Goal: Task Accomplishment & Management: Use online tool/utility

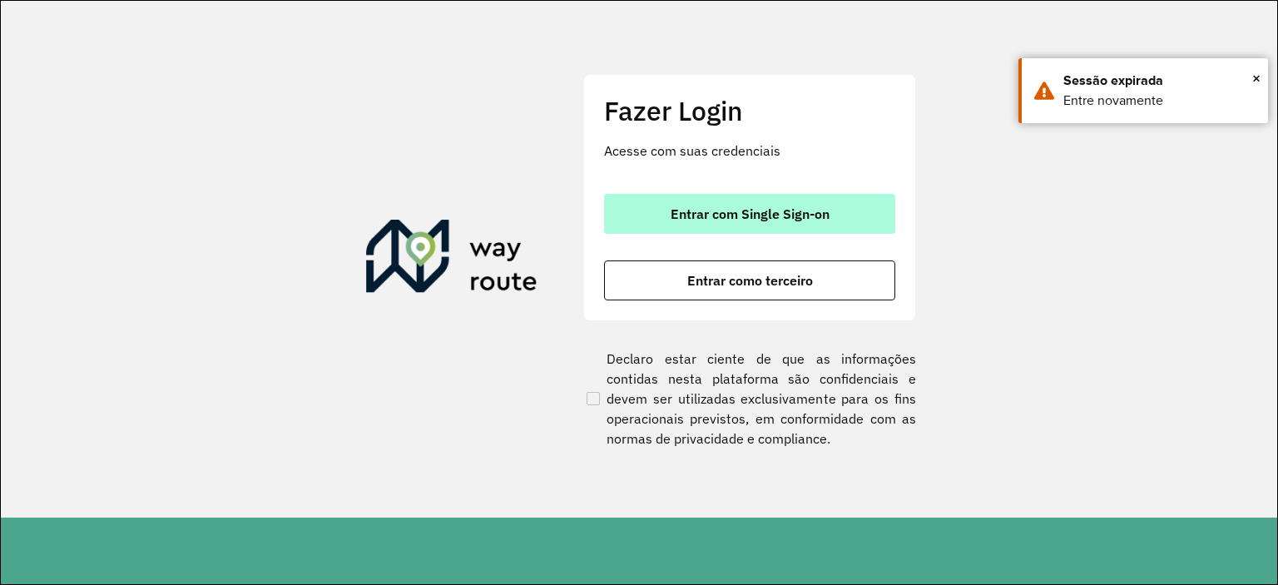
click at [696, 226] on button "Entrar com Single Sign-on" at bounding box center [749, 214] width 291 height 40
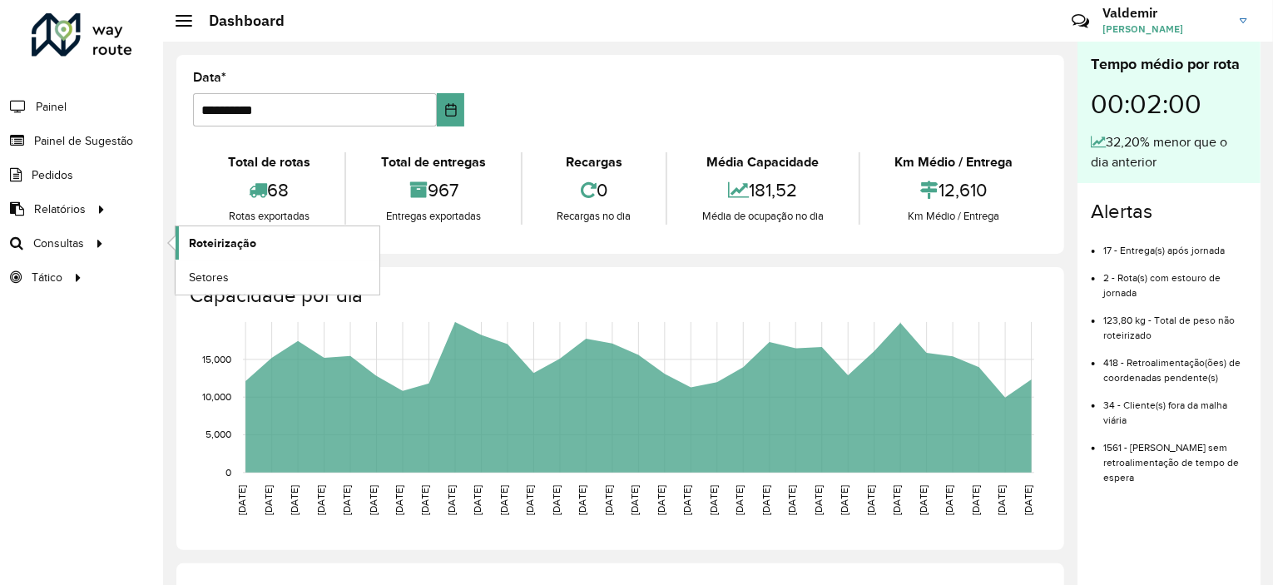
click at [197, 253] on link "Roteirização" at bounding box center [278, 242] width 204 height 33
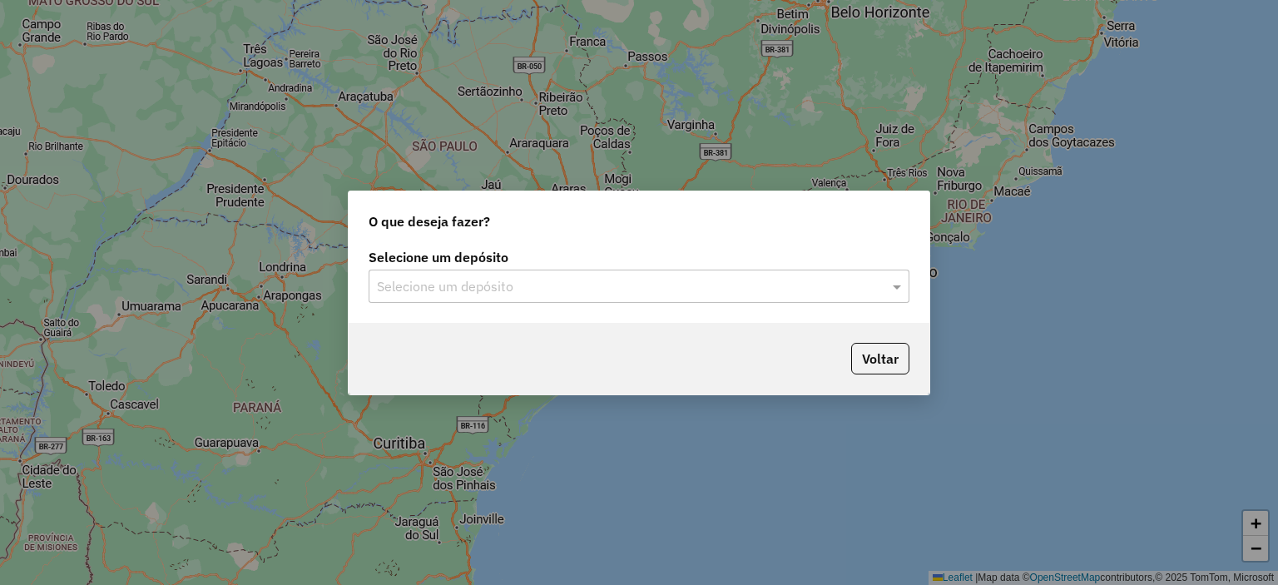
click at [607, 307] on div "Selecione um depósito Selecione um depósito" at bounding box center [639, 284] width 581 height 78
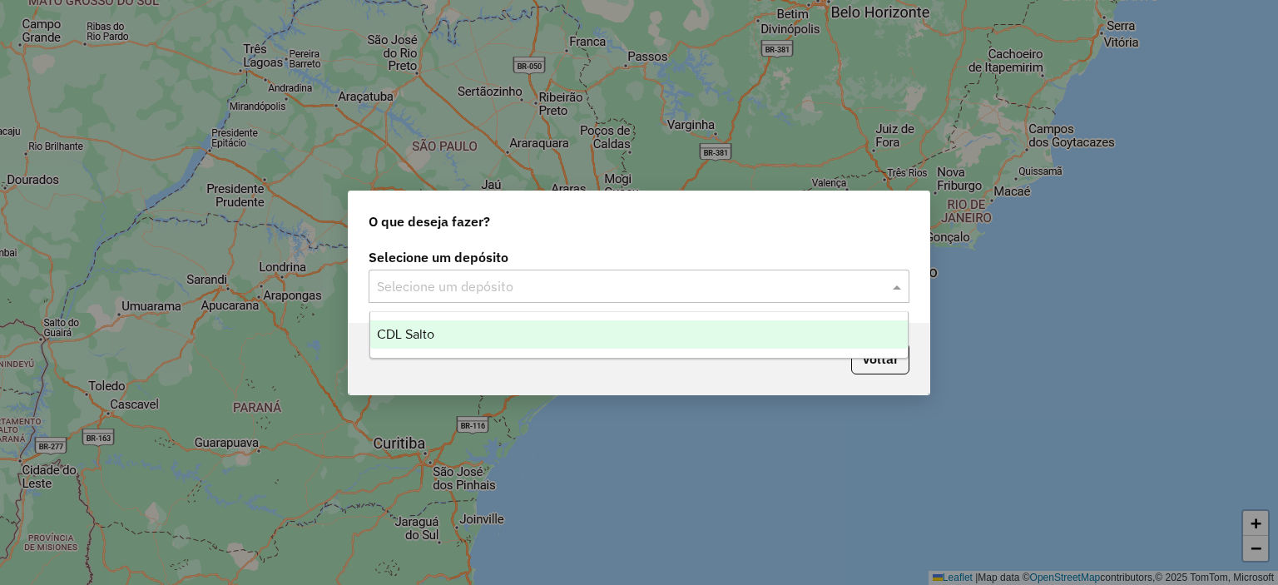
click at [483, 300] on div "Selecione um depósito" at bounding box center [639, 286] width 541 height 33
click at [423, 332] on span "CDL Salto" at bounding box center [405, 334] width 57 height 14
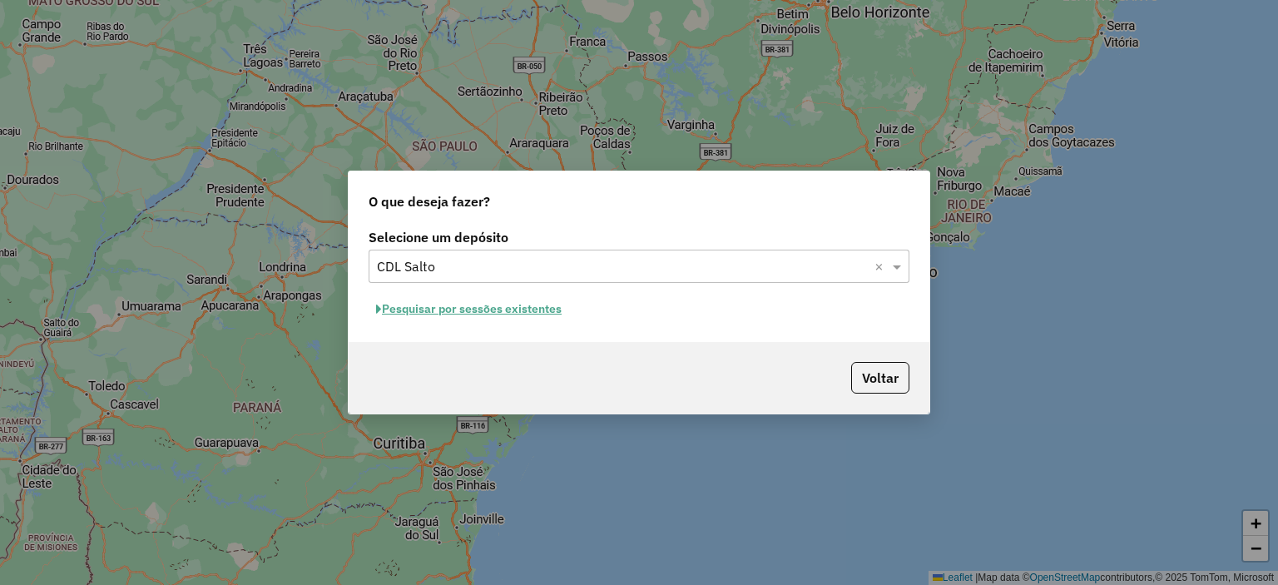
click at [447, 312] on button "Pesquisar por sessões existentes" at bounding box center [469, 309] width 201 height 26
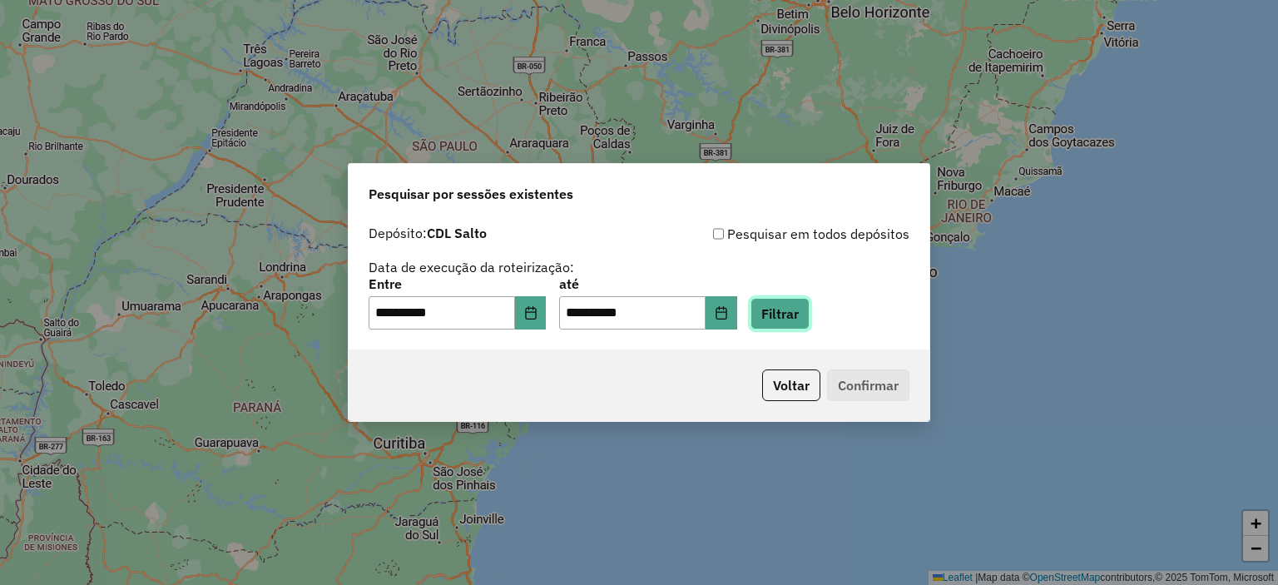
click at [802, 305] on button "Filtrar" at bounding box center [780, 314] width 59 height 32
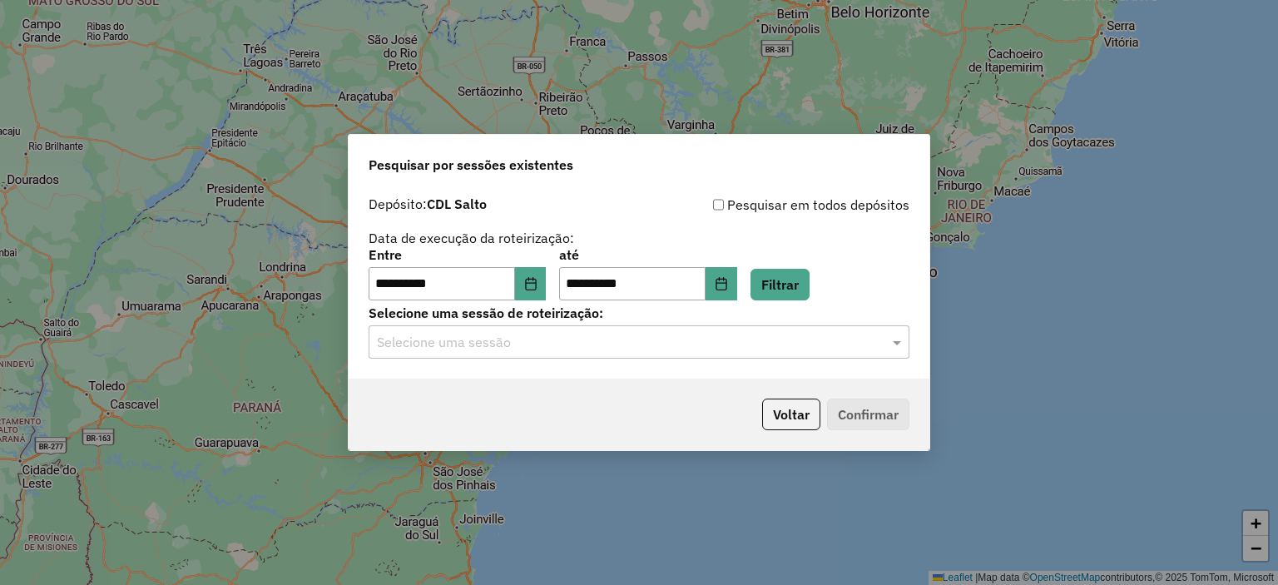
click at [619, 350] on input "text" at bounding box center [622, 343] width 491 height 20
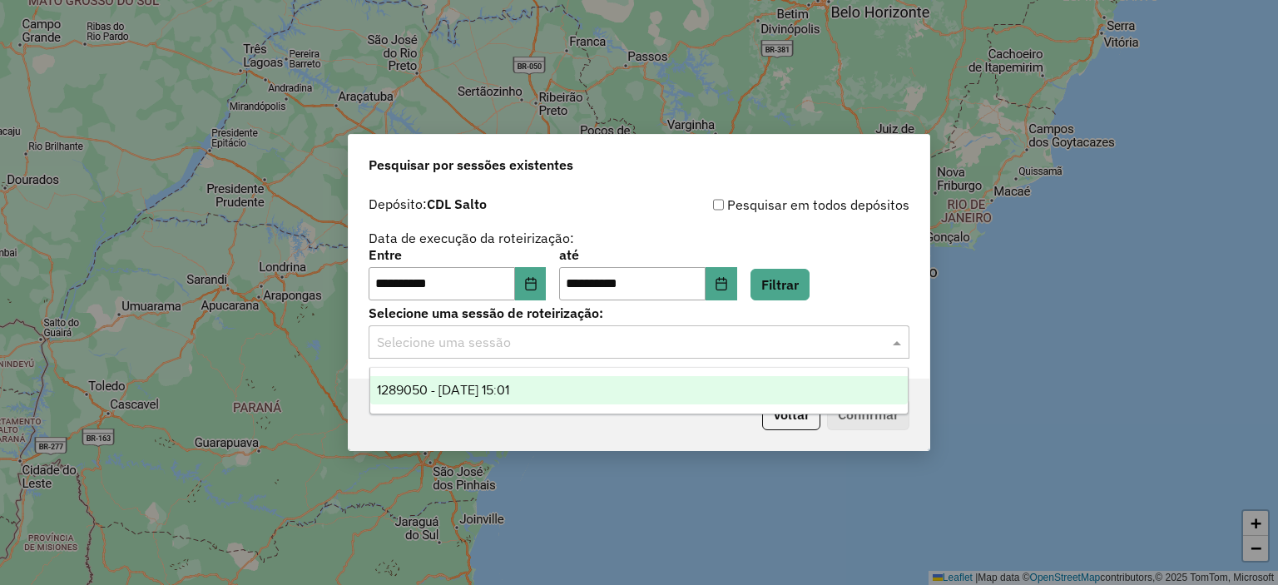
click at [509, 397] on span "1289050 - 06/10/2025 15:01" at bounding box center [443, 390] width 132 height 14
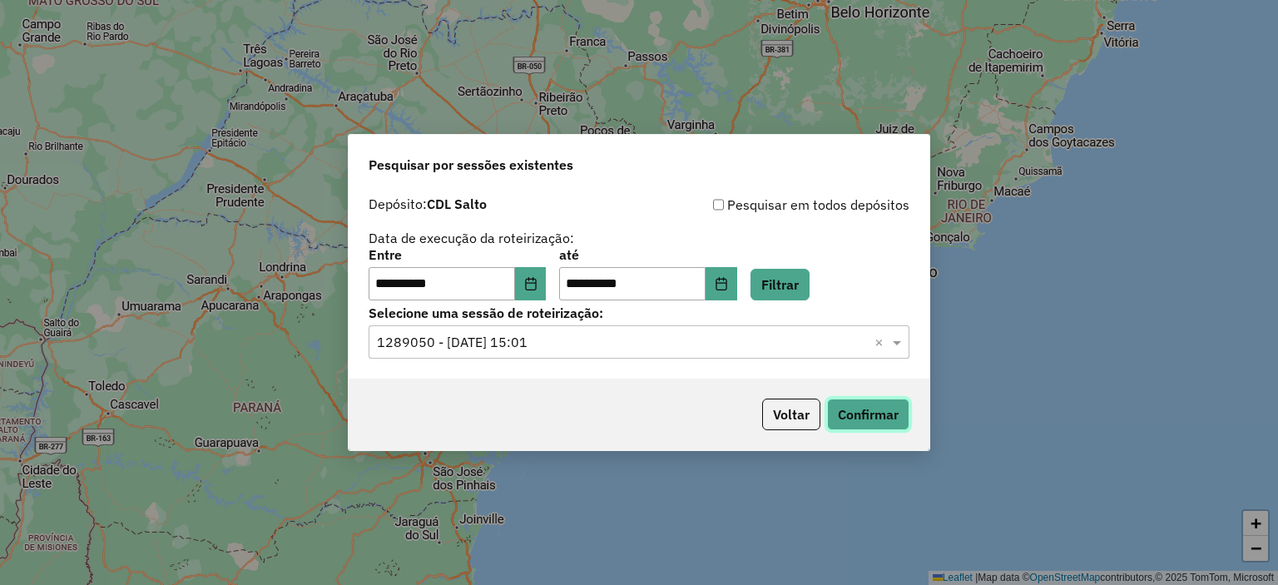
click at [875, 419] on button "Confirmar" at bounding box center [868, 415] width 82 height 32
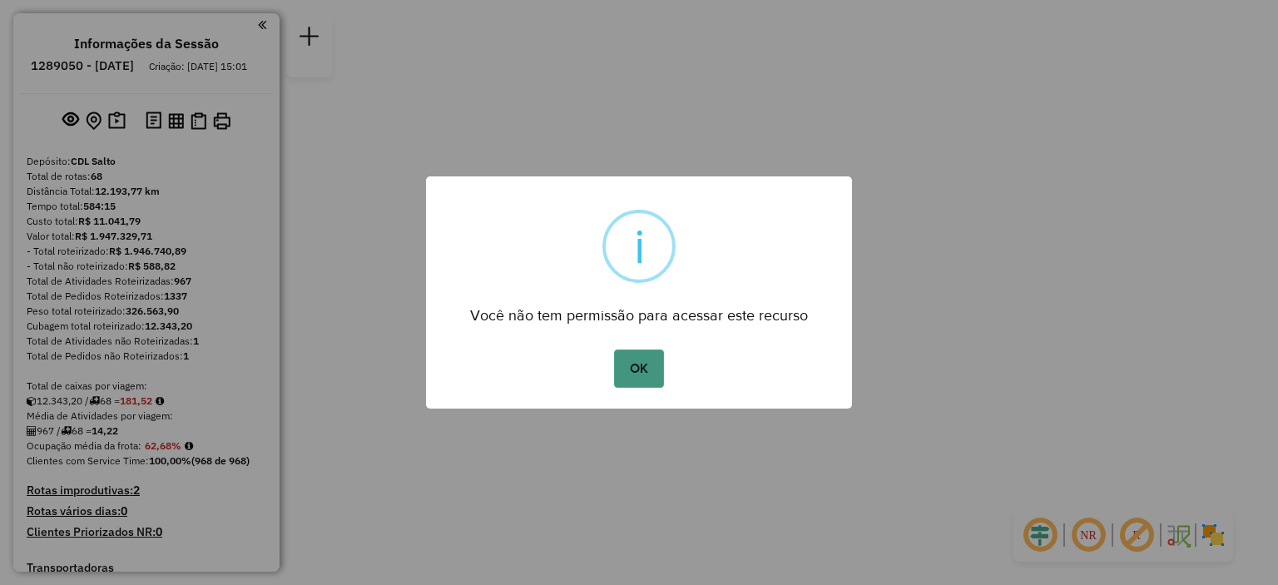
drag, startPoint x: 642, startPoint y: 365, endPoint x: 818, endPoint y: 267, distance: 201.2
click at [642, 366] on button "OK" at bounding box center [638, 369] width 49 height 38
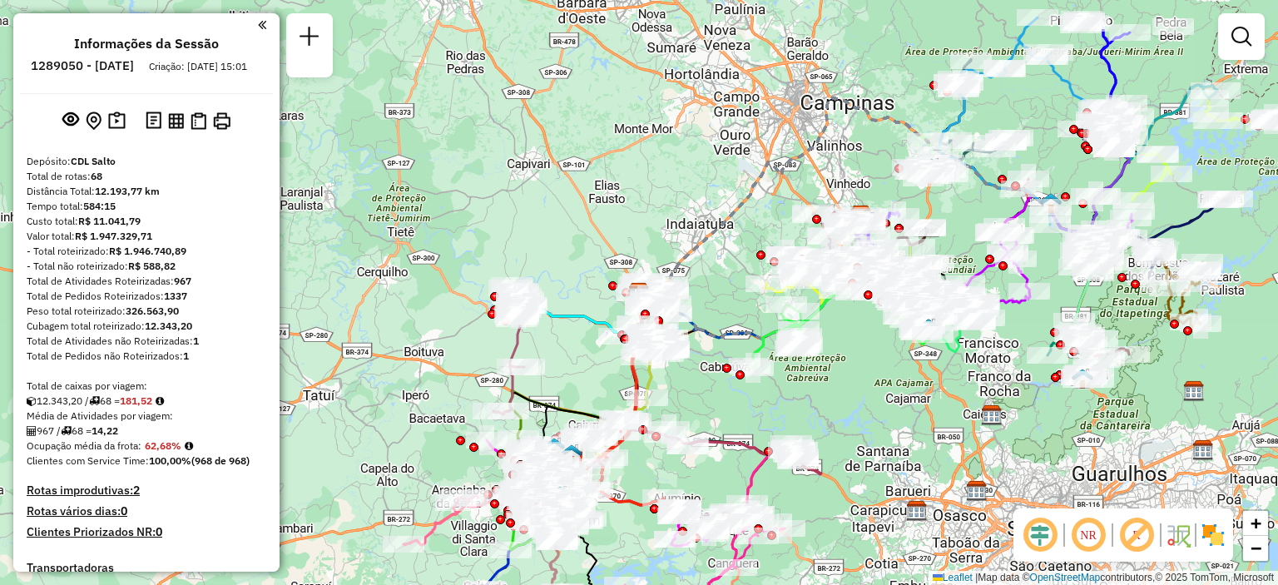
click at [1236, 42] on em at bounding box center [1242, 37] width 20 height 20
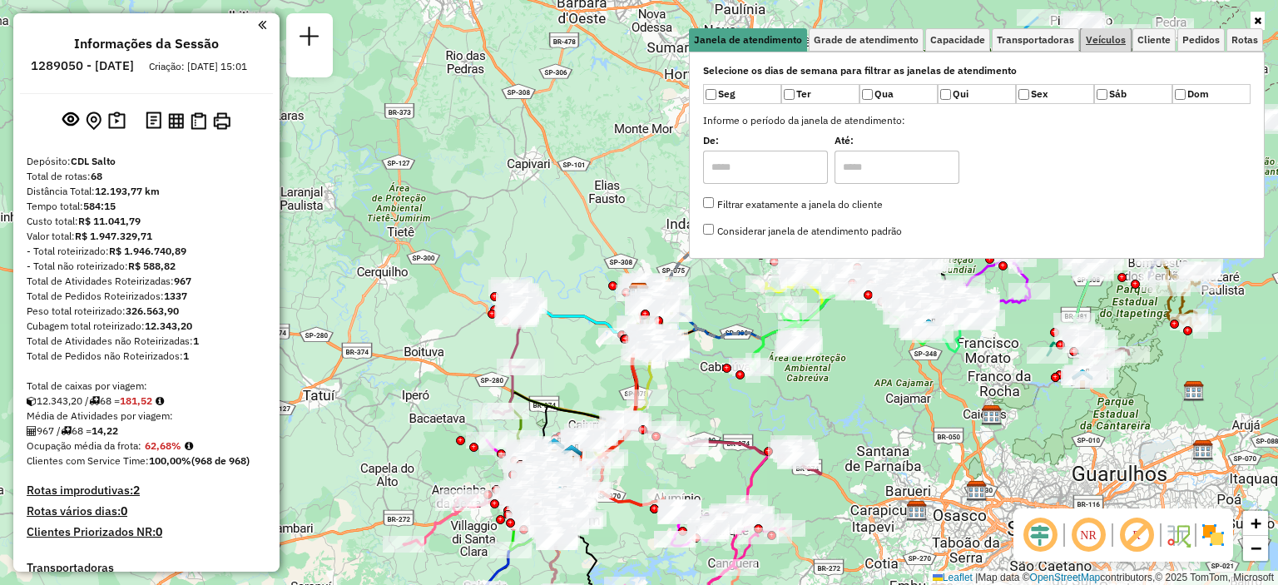
click at [1122, 37] on span "Veículos" at bounding box center [1106, 40] width 40 height 10
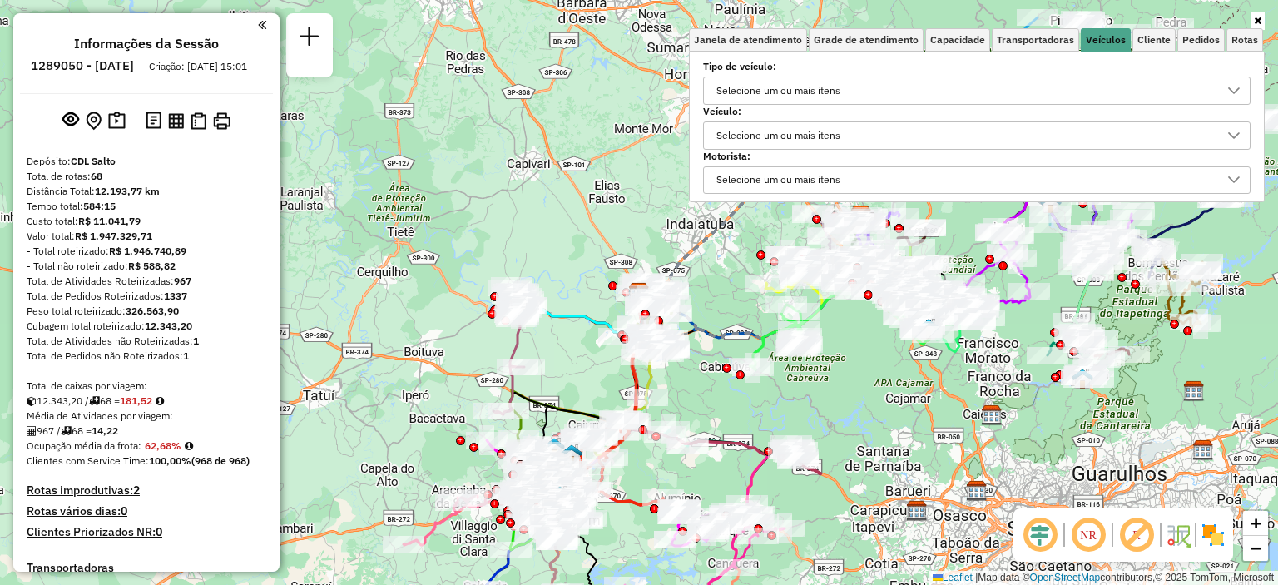
click at [783, 140] on div "Selecione um ou mais itens" at bounding box center [779, 135] width 136 height 27
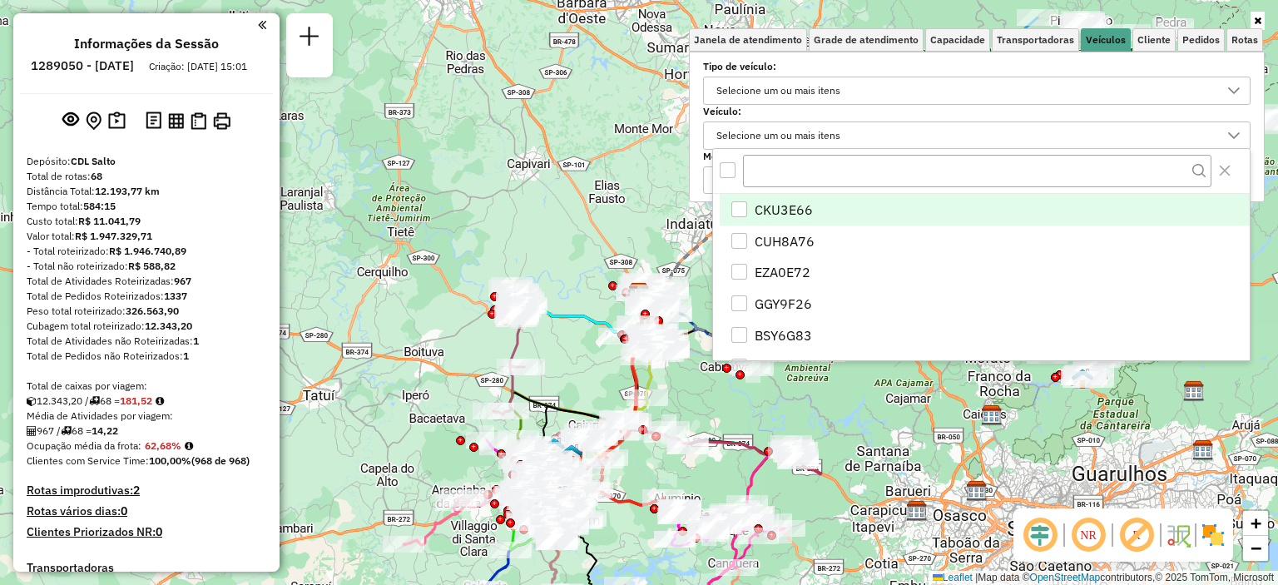
scroll to position [9, 59]
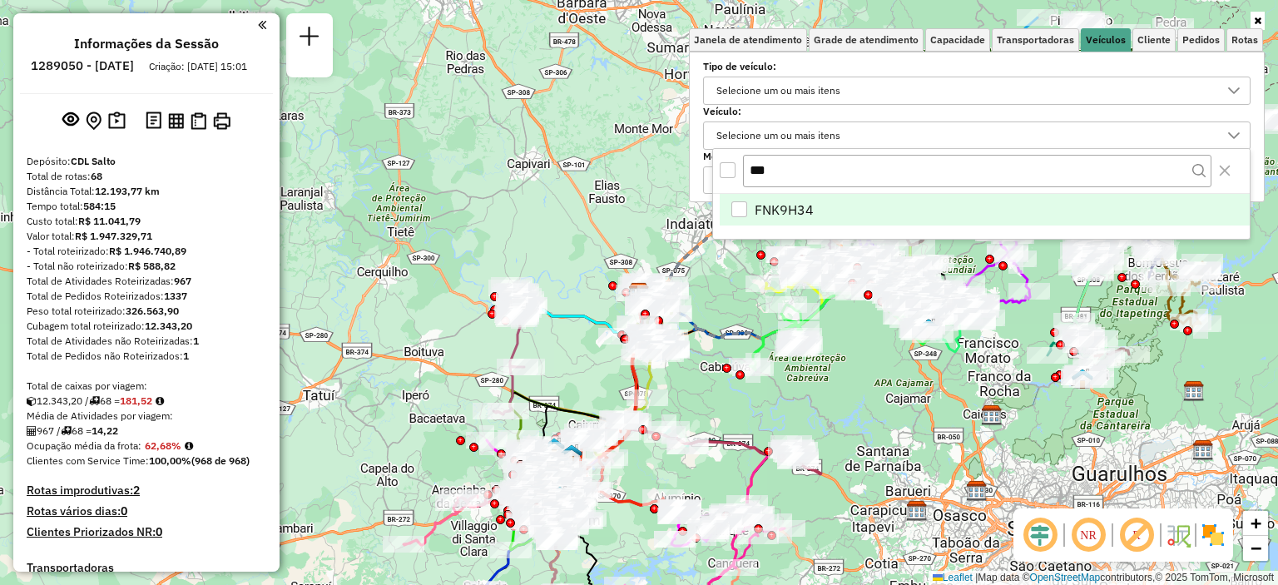
type input "***"
click at [802, 206] on span "FNK9H34" at bounding box center [784, 210] width 59 height 20
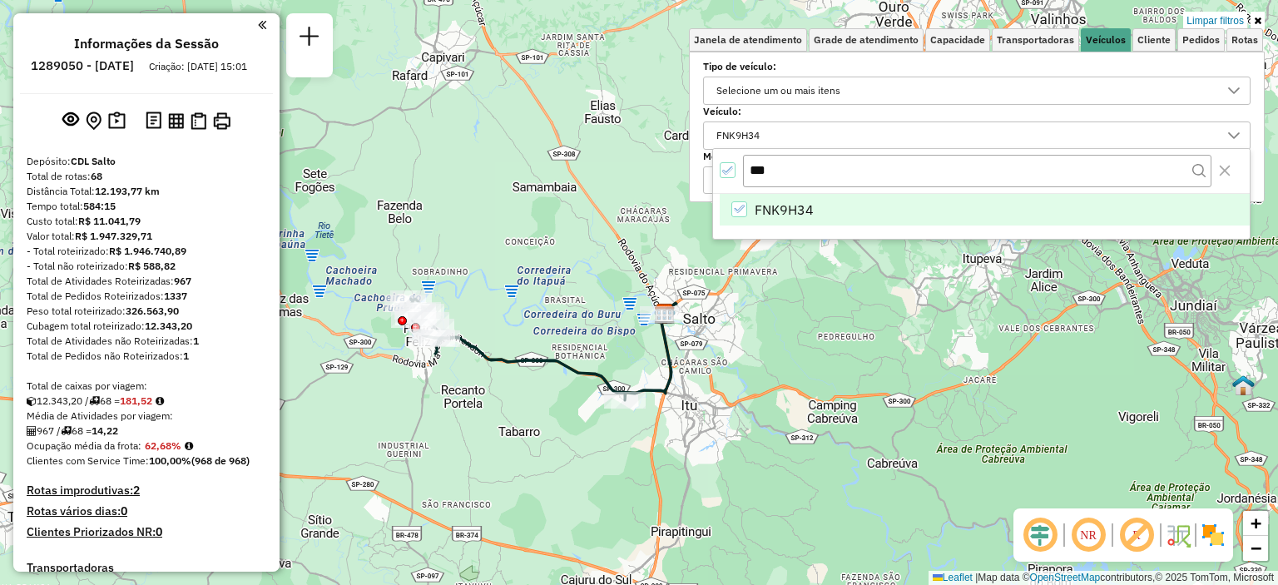
drag, startPoint x: 582, startPoint y: 329, endPoint x: 542, endPoint y: 399, distance: 80.5
click at [542, 399] on div "Limpar filtros Janela de atendimento Grade de atendimento Capacidade Transporta…" at bounding box center [639, 292] width 1278 height 585
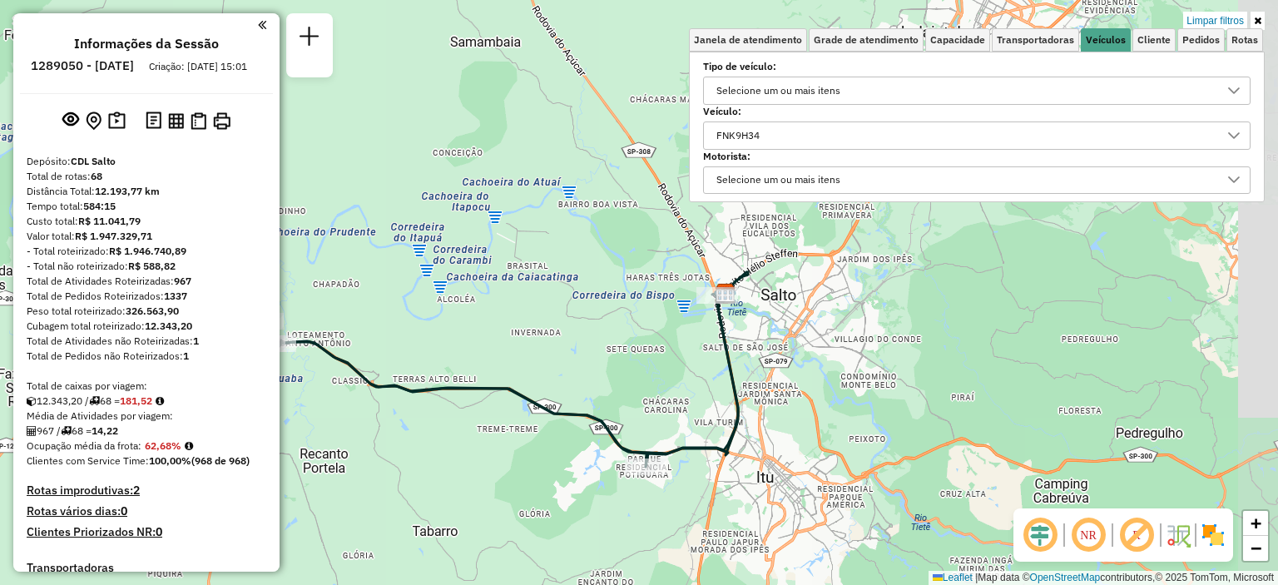
drag, startPoint x: 698, startPoint y: 312, endPoint x: 645, endPoint y: 369, distance: 78.3
click at [645, 369] on div "Limpar filtros Janela de atendimento Grade de atendimento Capacidade Transporta…" at bounding box center [639, 292] width 1278 height 585
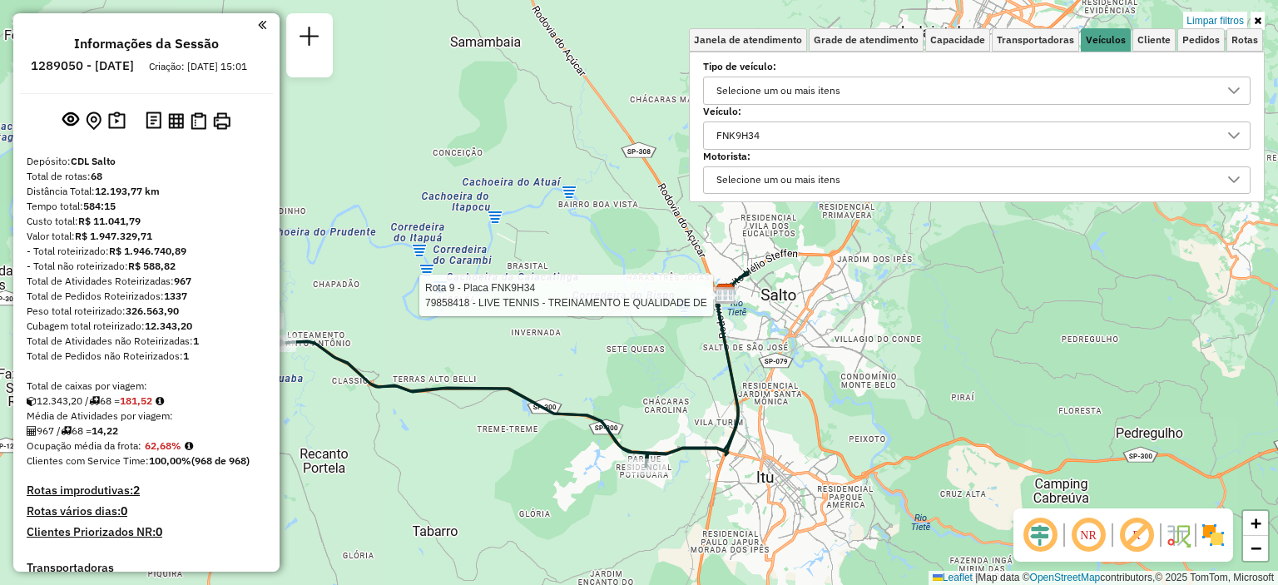
select select "**********"
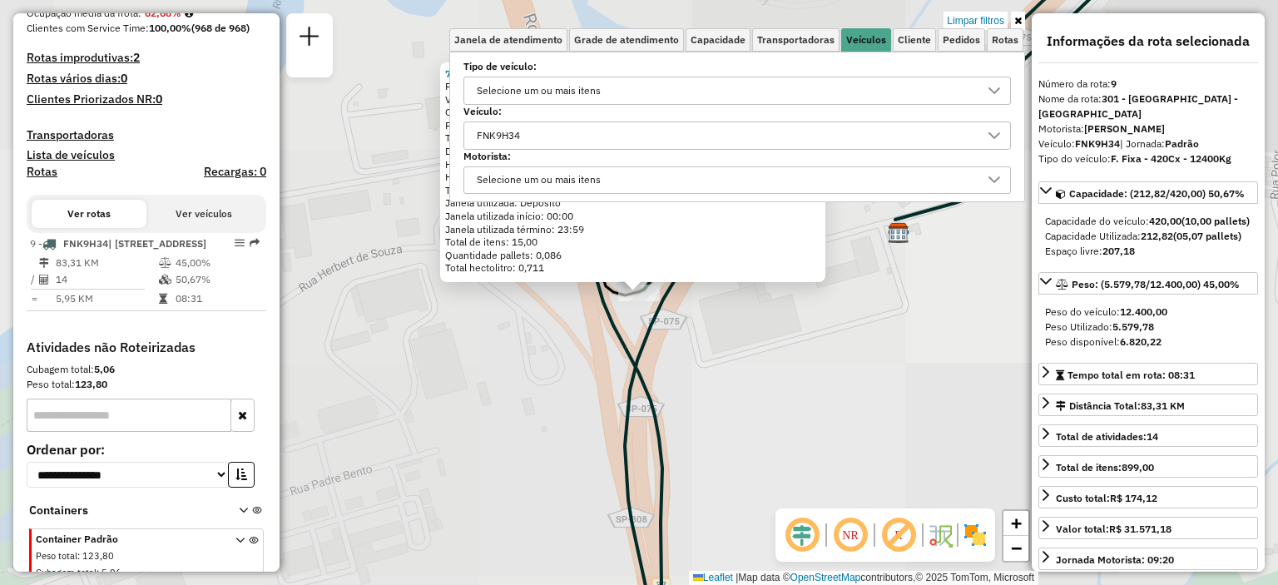
scroll to position [491, 0]
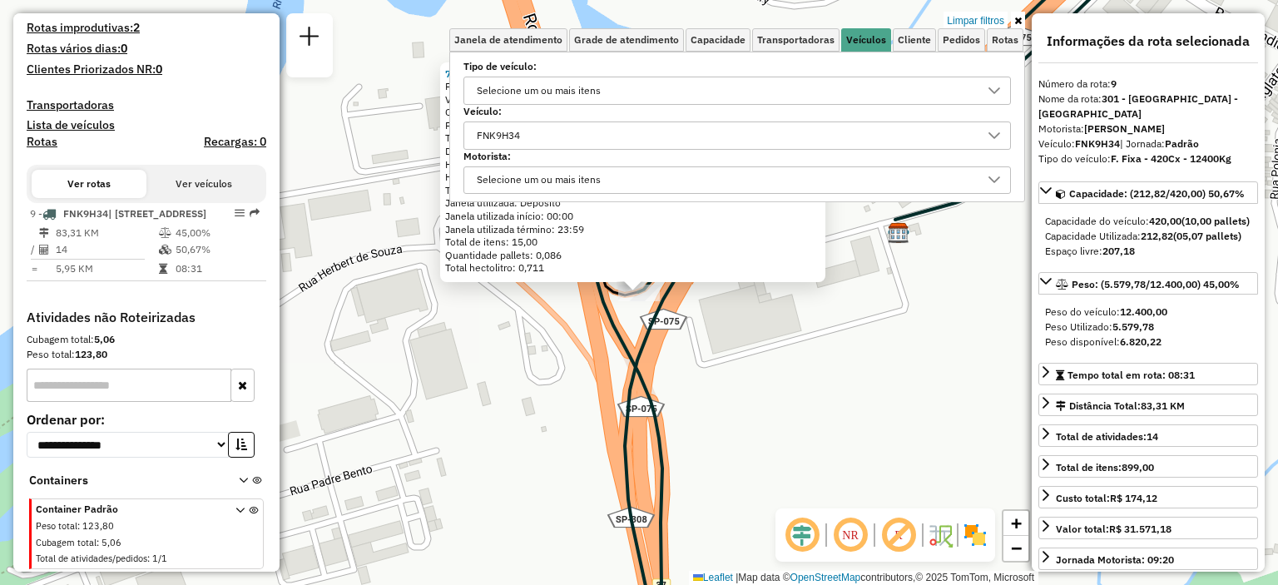
click at [1015, 14] on link at bounding box center [1018, 21] width 14 height 18
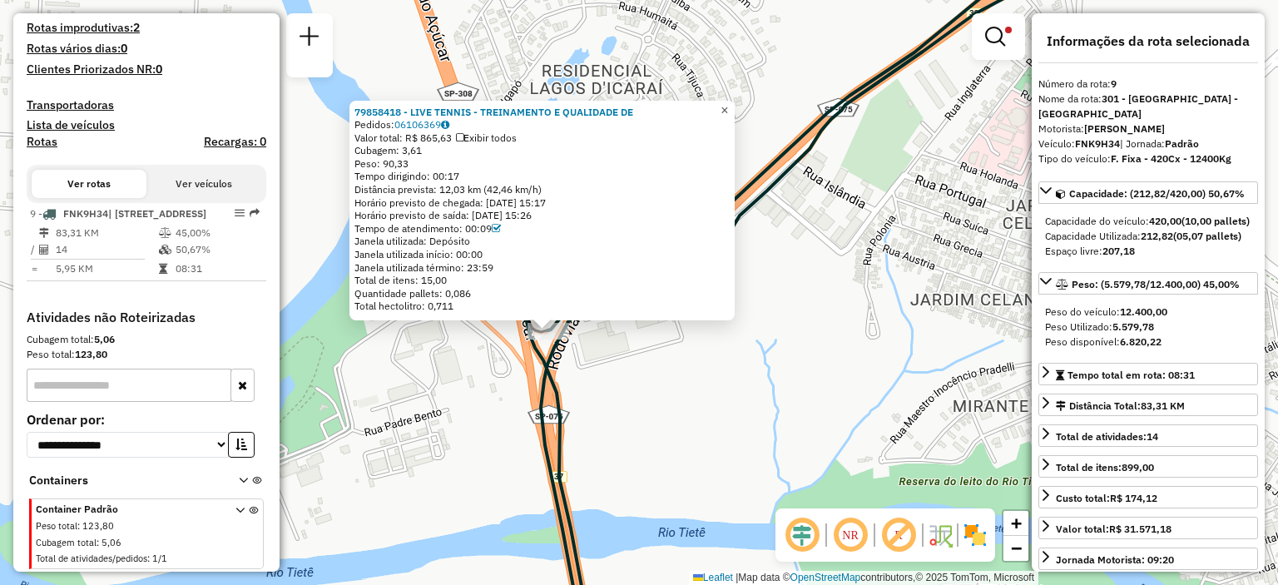
click at [728, 106] on span "×" at bounding box center [724, 110] width 7 height 14
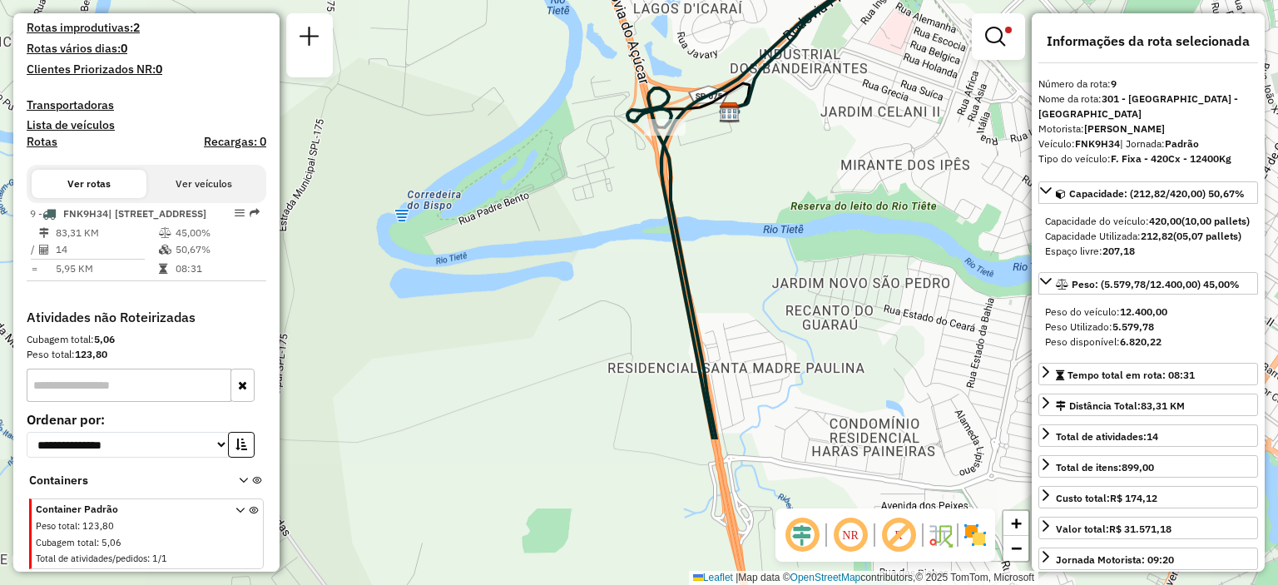
drag, startPoint x: 682, startPoint y: 338, endPoint x: 726, endPoint y: 185, distance: 159.3
click at [726, 185] on div "Limpar filtros Janela de atendimento Grade de atendimento Capacidade Transporta…" at bounding box center [639, 292] width 1278 height 585
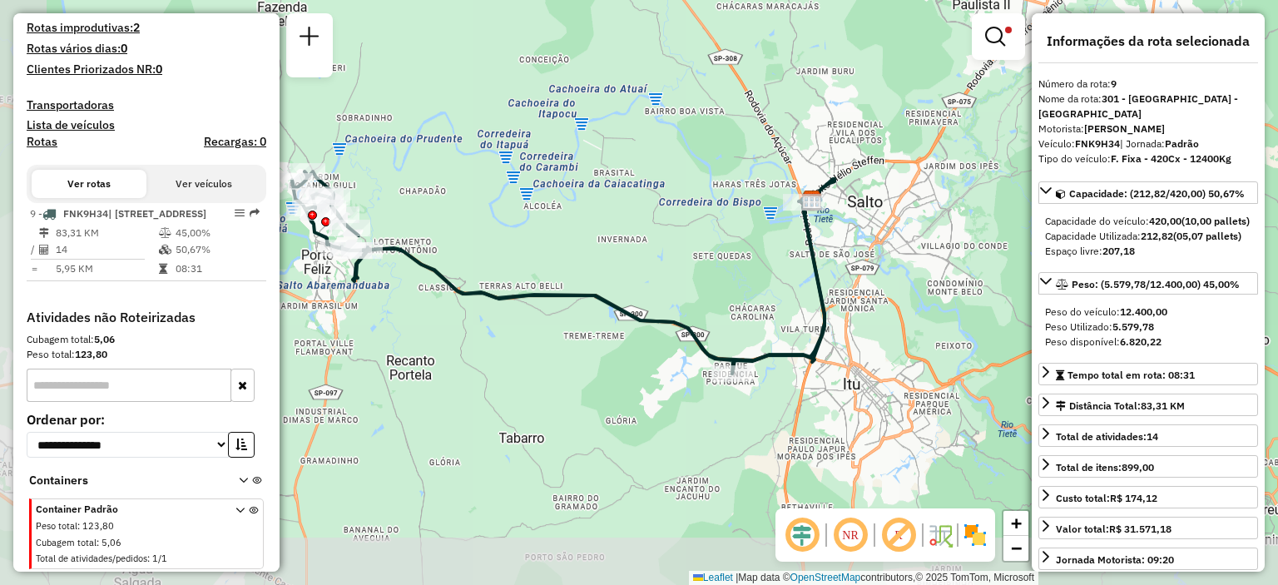
drag, startPoint x: 569, startPoint y: 355, endPoint x: 725, endPoint y: 278, distance: 173.8
click at [721, 272] on div "Limpar filtros Janela de atendimento Grade de atendimento Capacidade Transporta…" at bounding box center [639, 292] width 1278 height 585
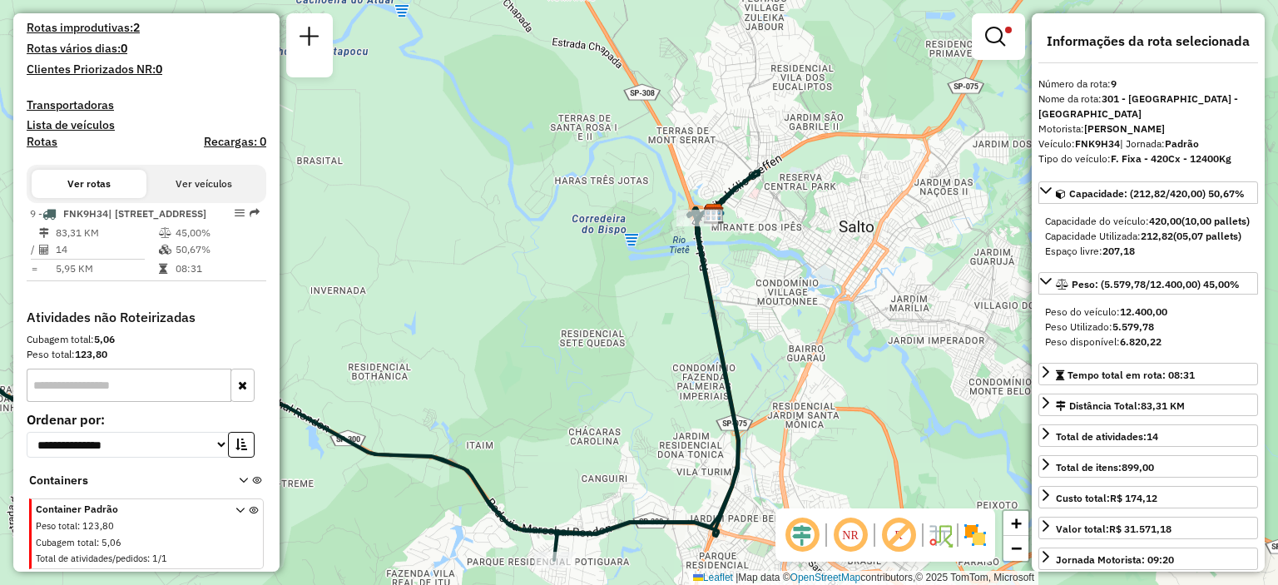
drag, startPoint x: 823, startPoint y: 249, endPoint x: 706, endPoint y: 270, distance: 119.2
click at [706, 270] on icon at bounding box center [247, 378] width 984 height 364
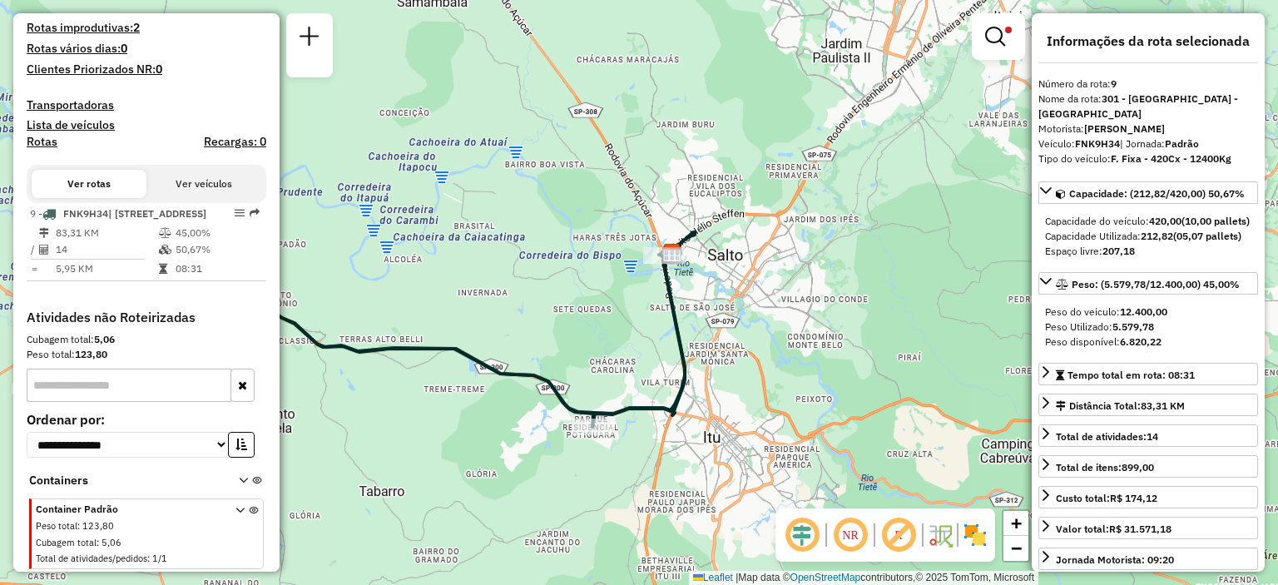
scroll to position [0, 0]
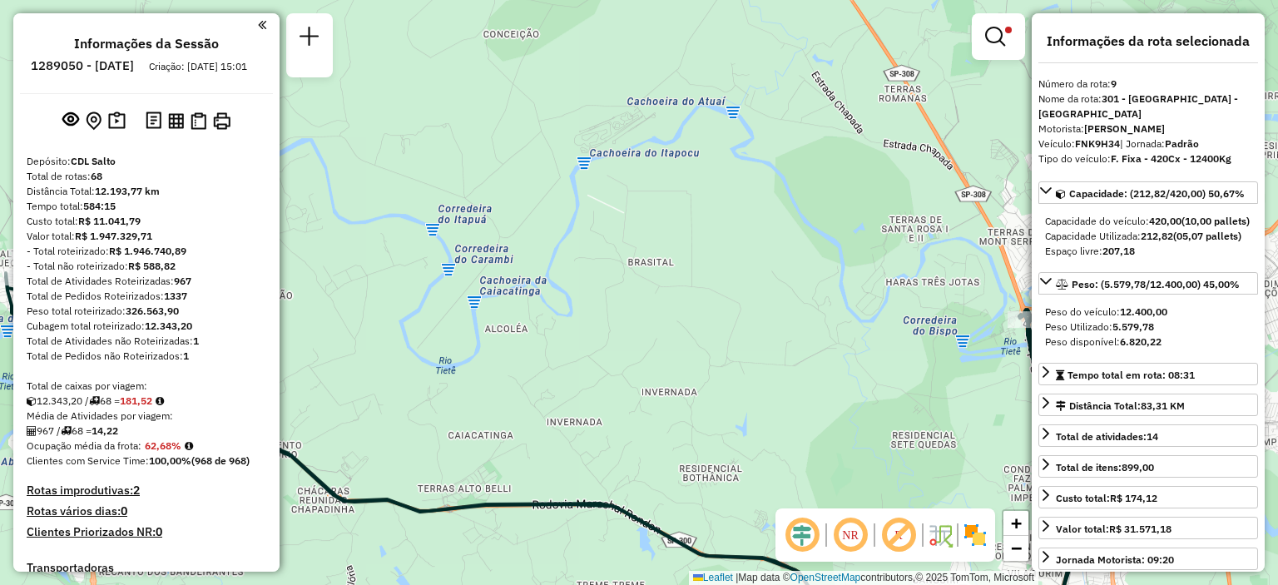
click at [258, 25] on em at bounding box center [262, 24] width 8 height 15
